Goal: Information Seeking & Learning: Learn about a topic

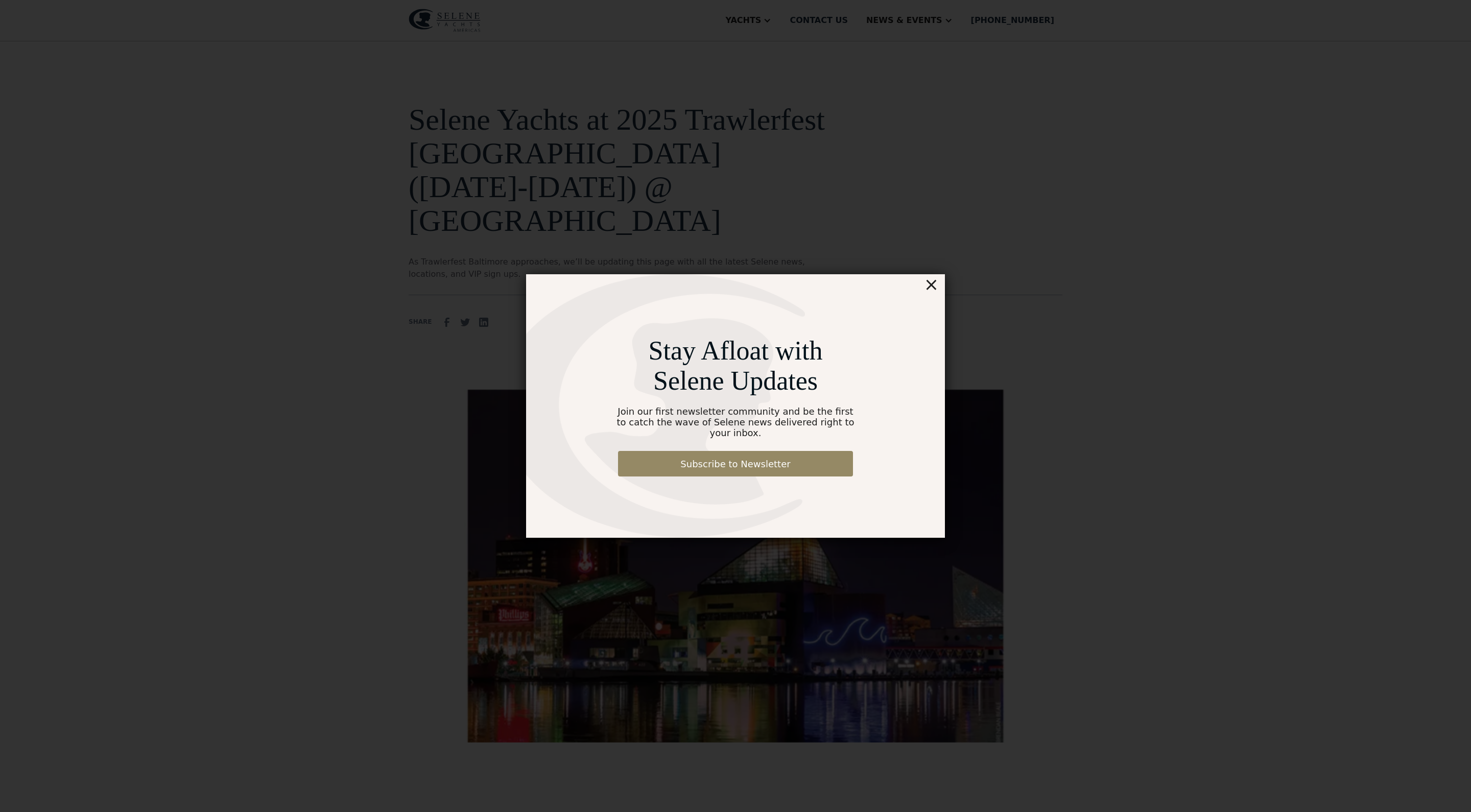
click at [931, 281] on div "×" at bounding box center [931, 284] width 15 height 21
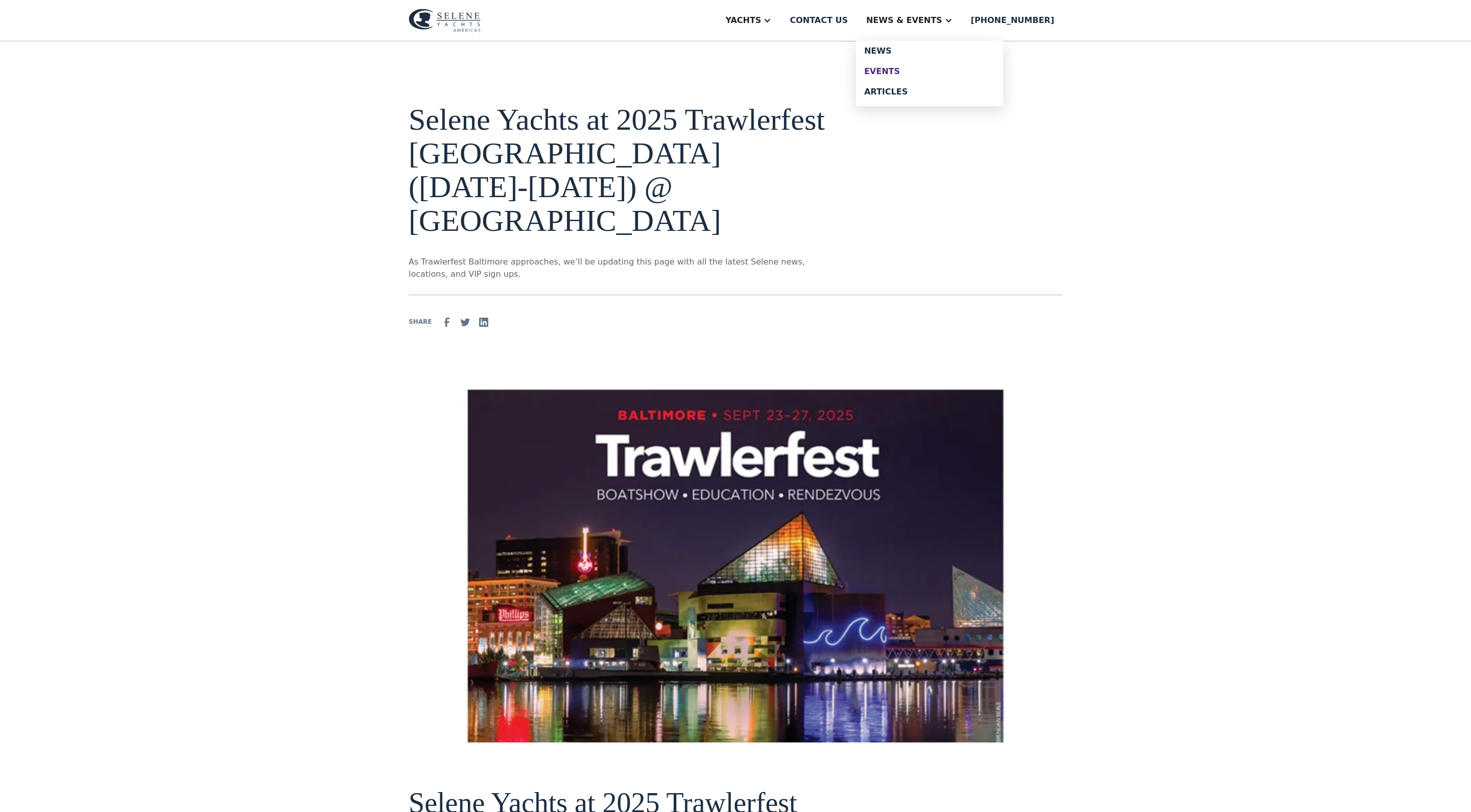
click at [919, 75] on div "Events" at bounding box center [929, 71] width 131 height 8
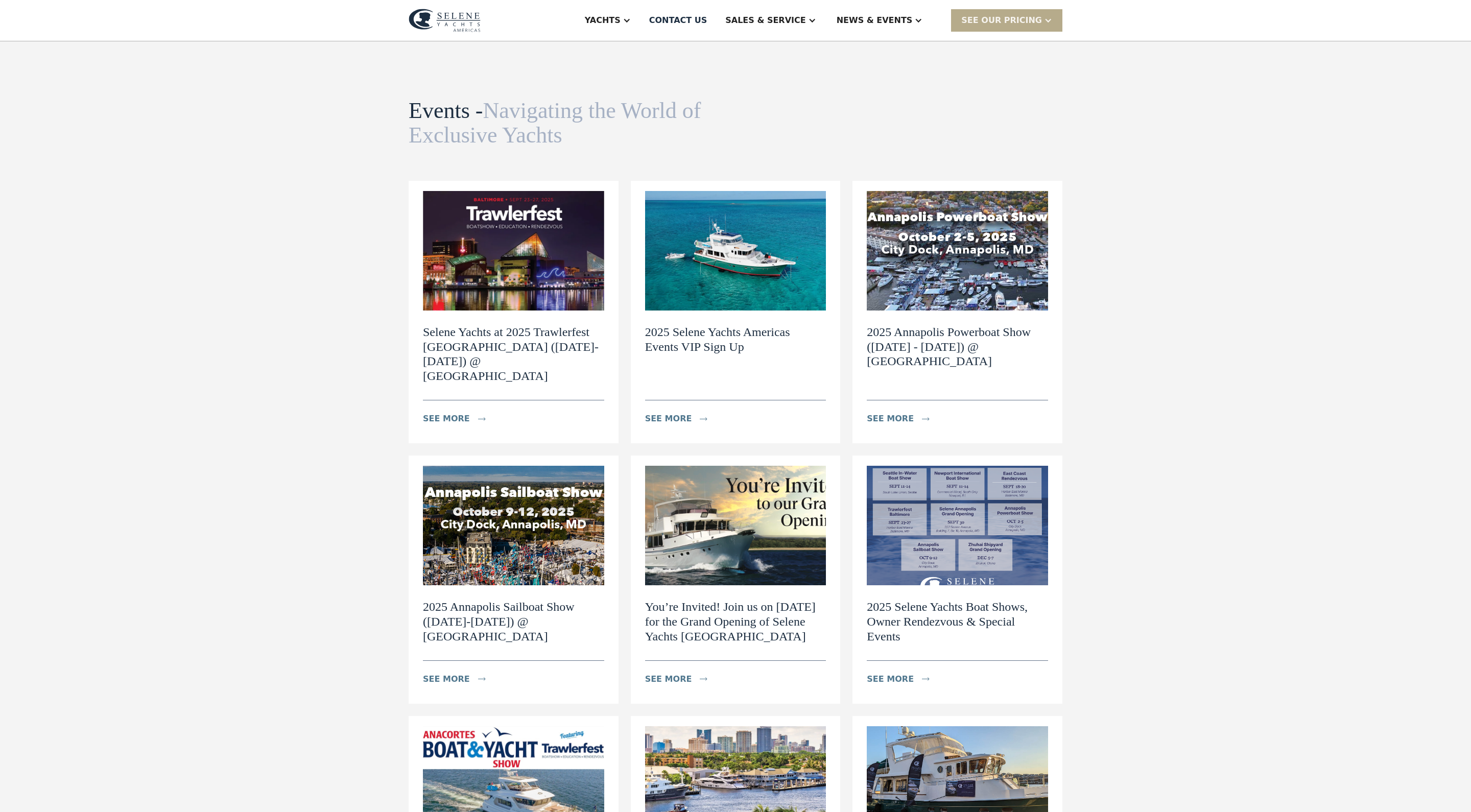
click at [505, 288] on img at bounding box center [514, 251] width 182 height 119
